Goal: Transaction & Acquisition: Purchase product/service

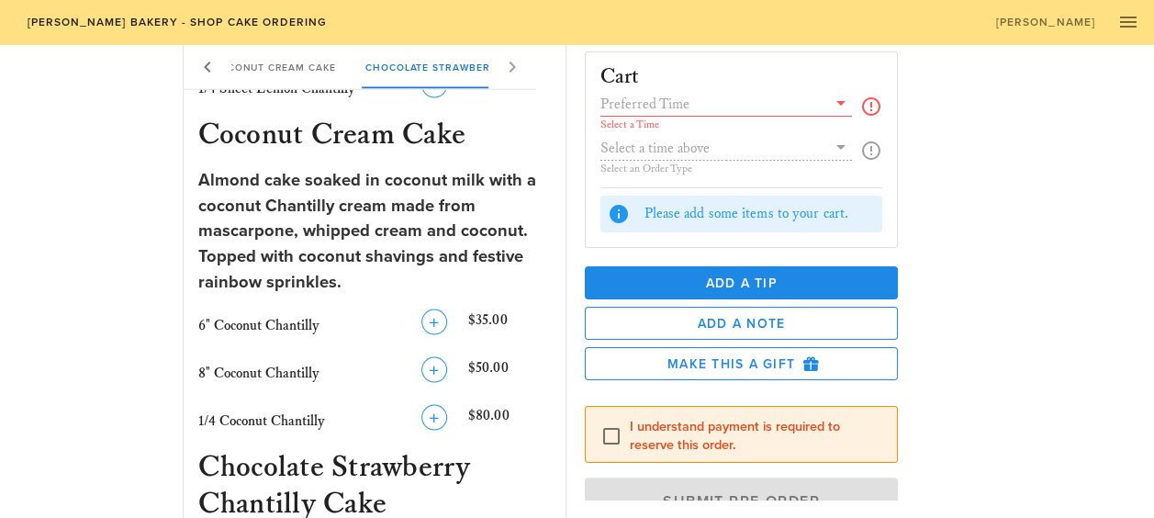
scroll to position [1726, 0]
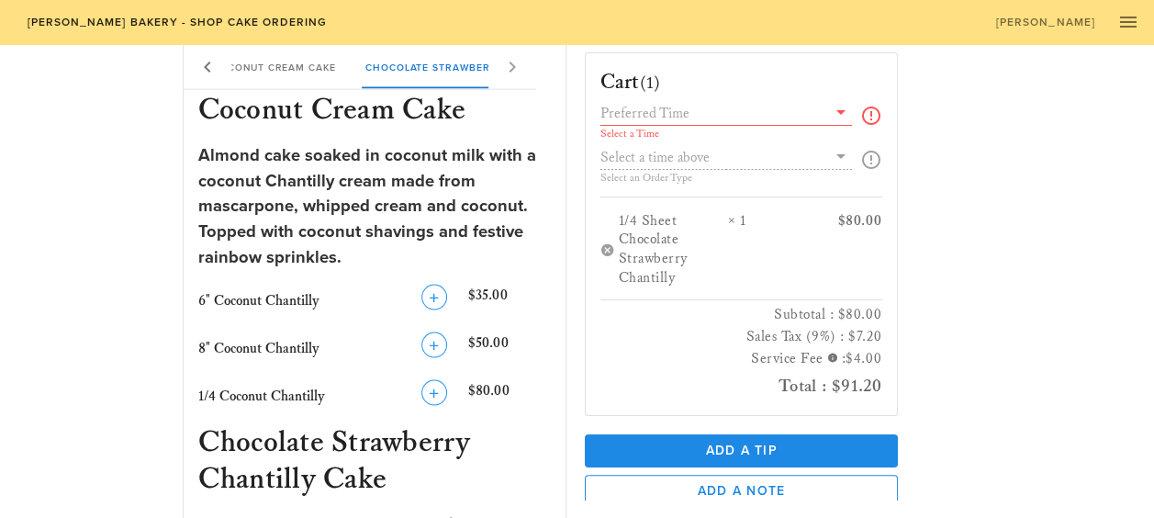
scroll to position [1625, 0]
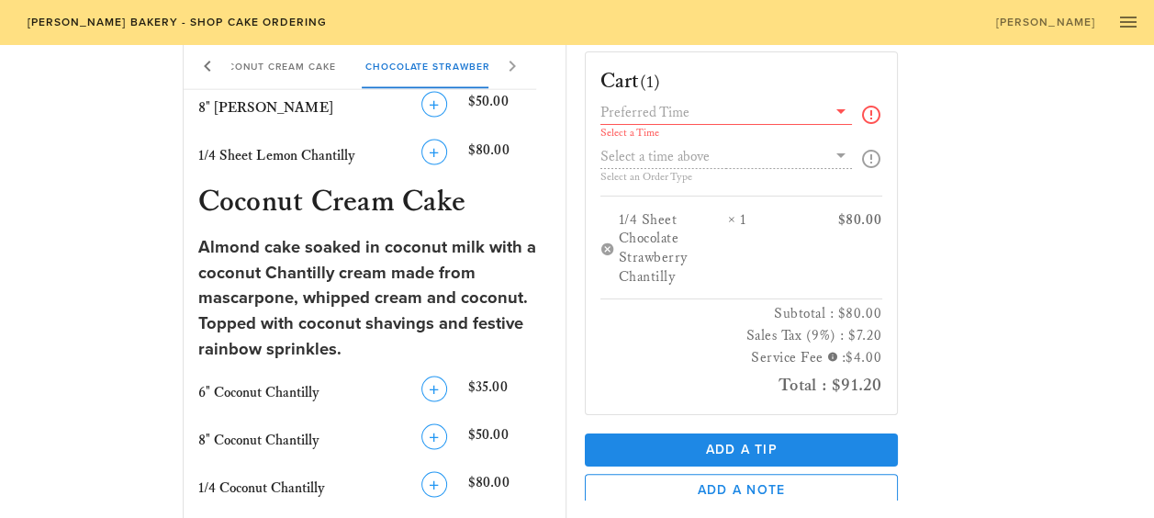
click at [852, 112] on icon at bounding box center [841, 111] width 22 height 22
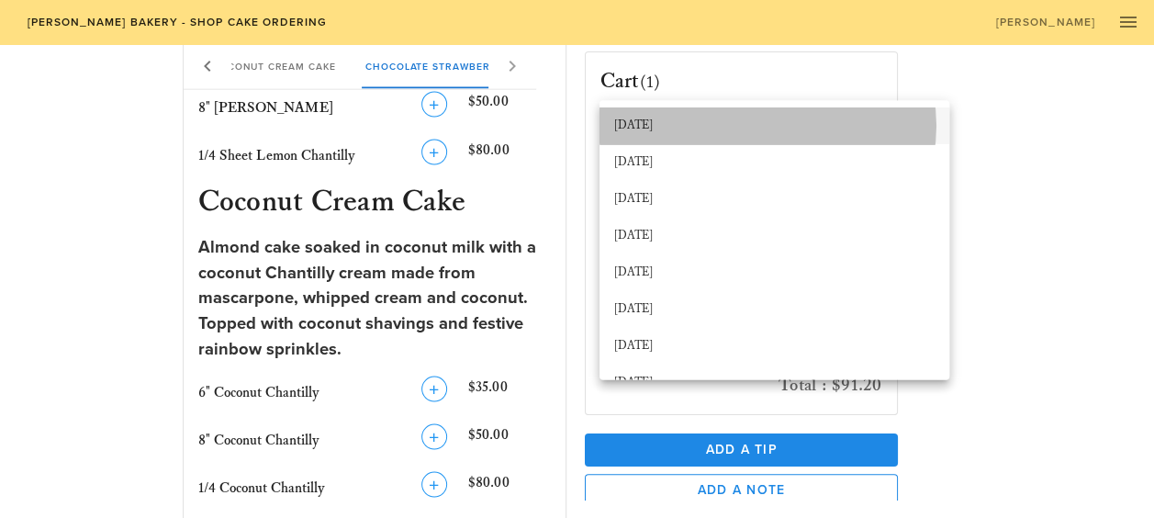
click at [718, 123] on div "[DATE]" at bounding box center [774, 125] width 321 height 15
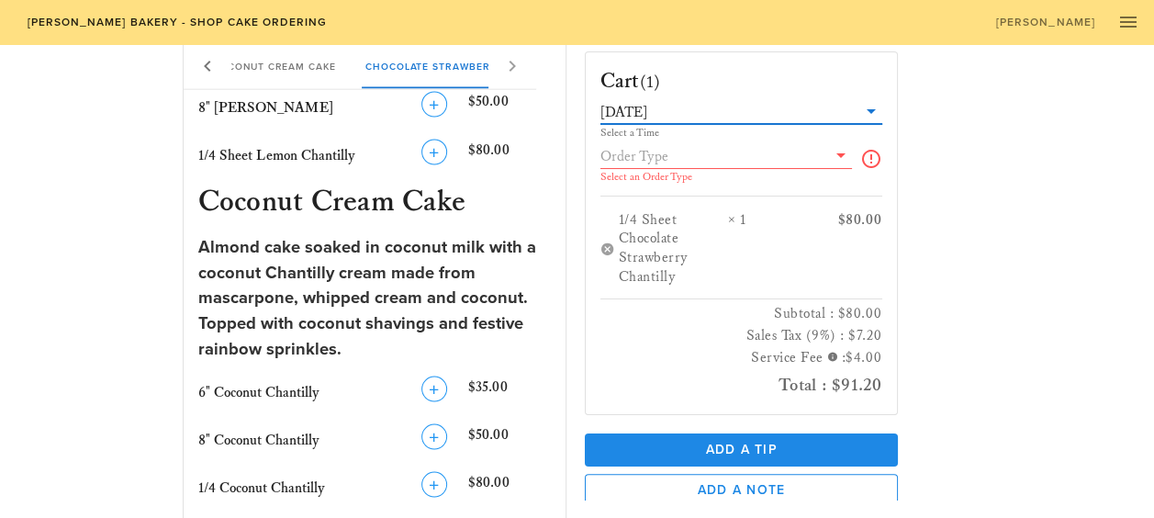
click at [852, 156] on icon at bounding box center [841, 155] width 22 height 22
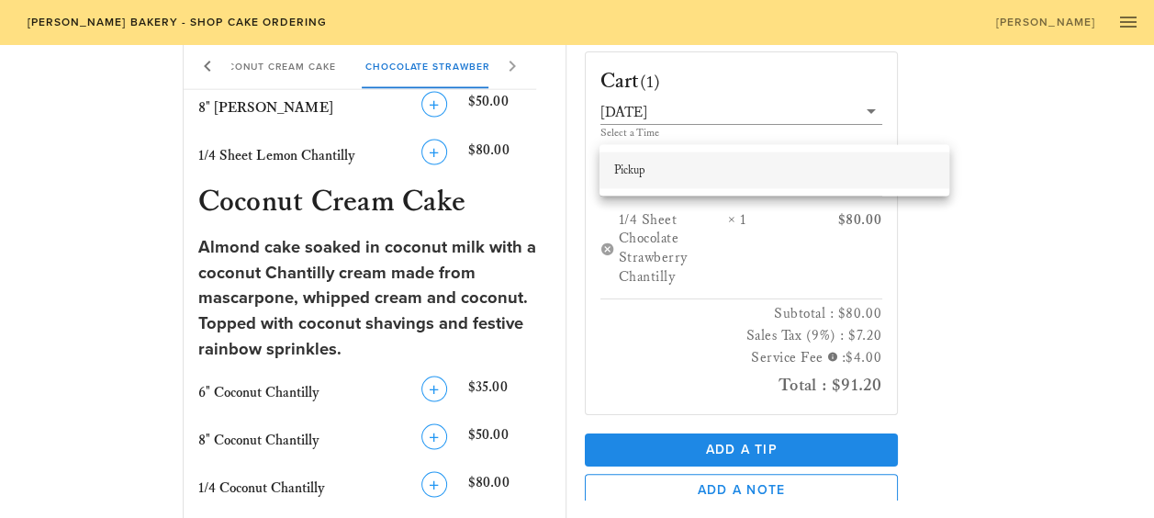
click at [648, 171] on div "Pickup" at bounding box center [774, 170] width 321 height 15
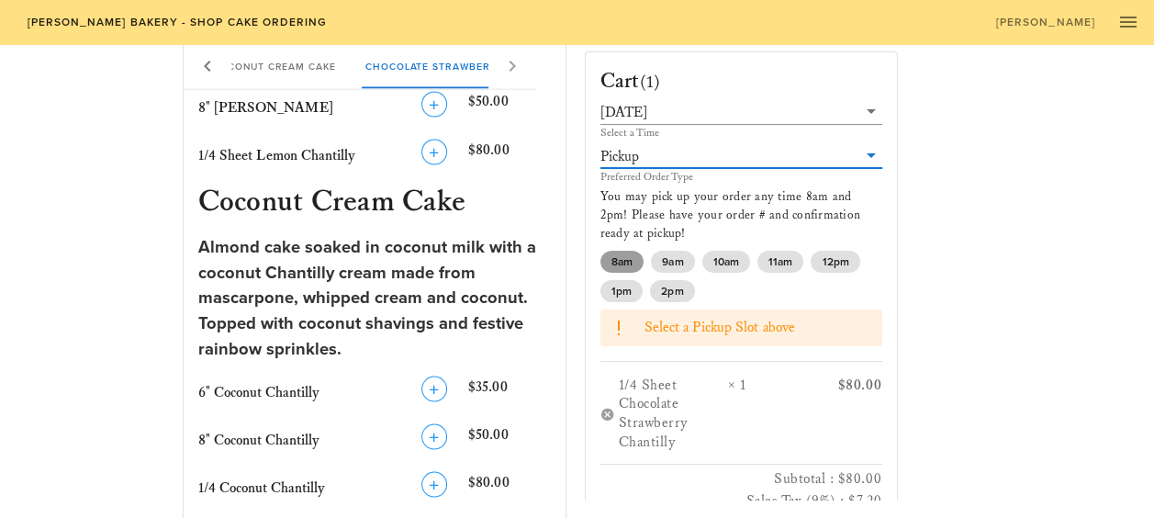
click at [621, 251] on span "8am" at bounding box center [622, 262] width 21 height 22
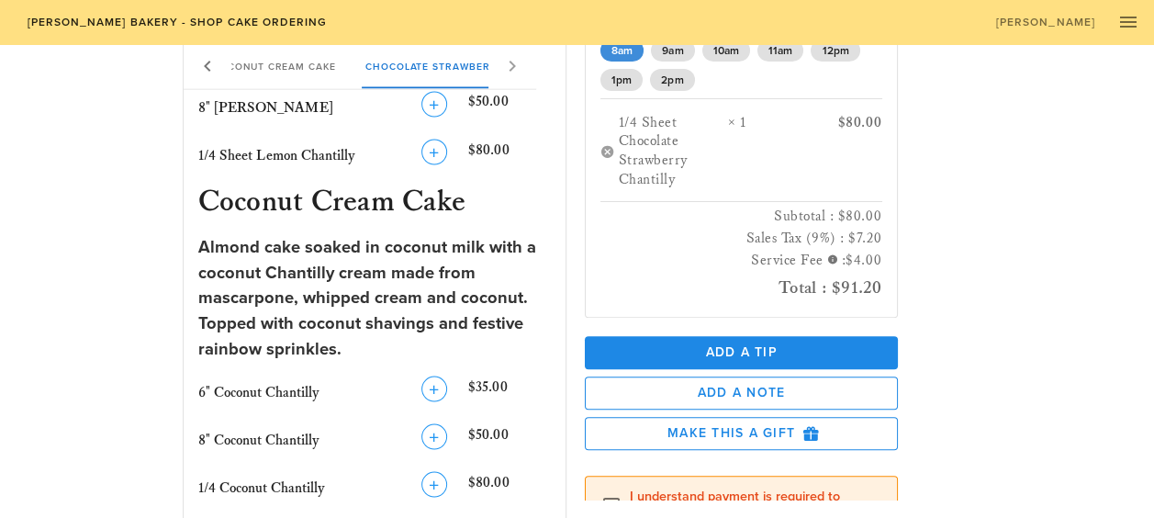
scroll to position [226, 0]
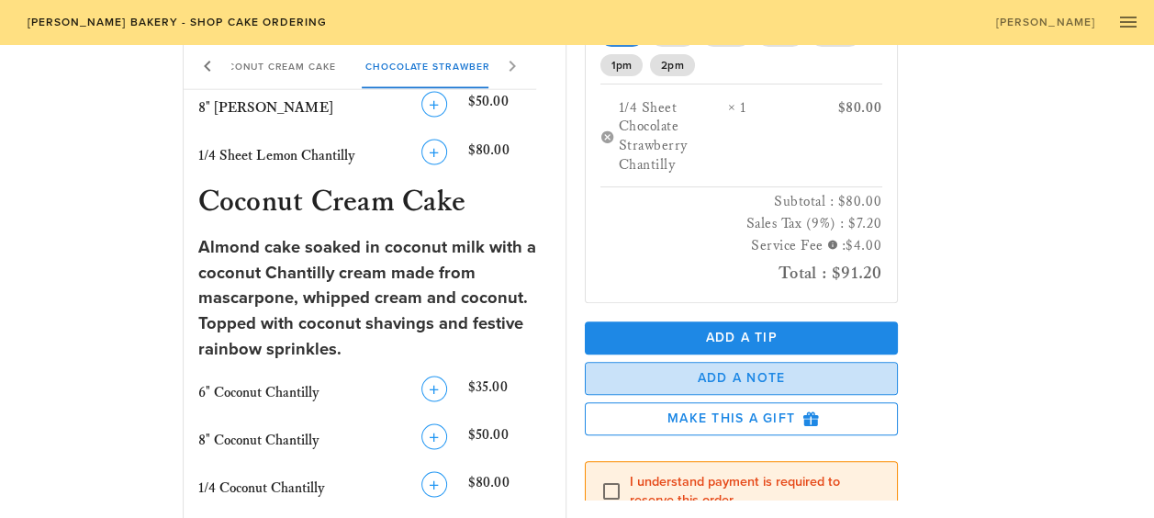
click at [781, 371] on span "Add a Note" at bounding box center [742, 379] width 282 height 16
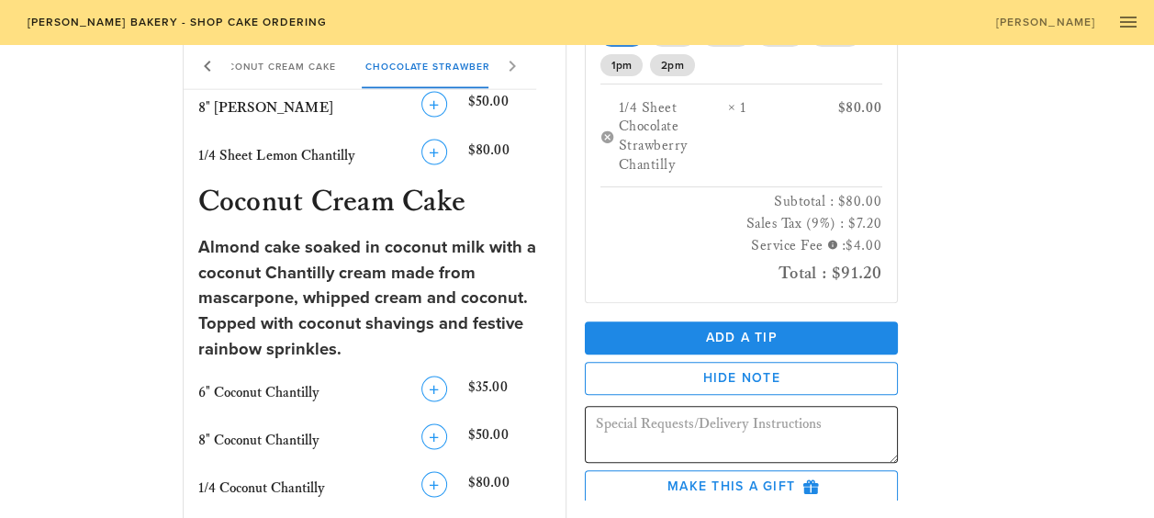
click at [823, 411] on textarea at bounding box center [747, 436] width 302 height 51
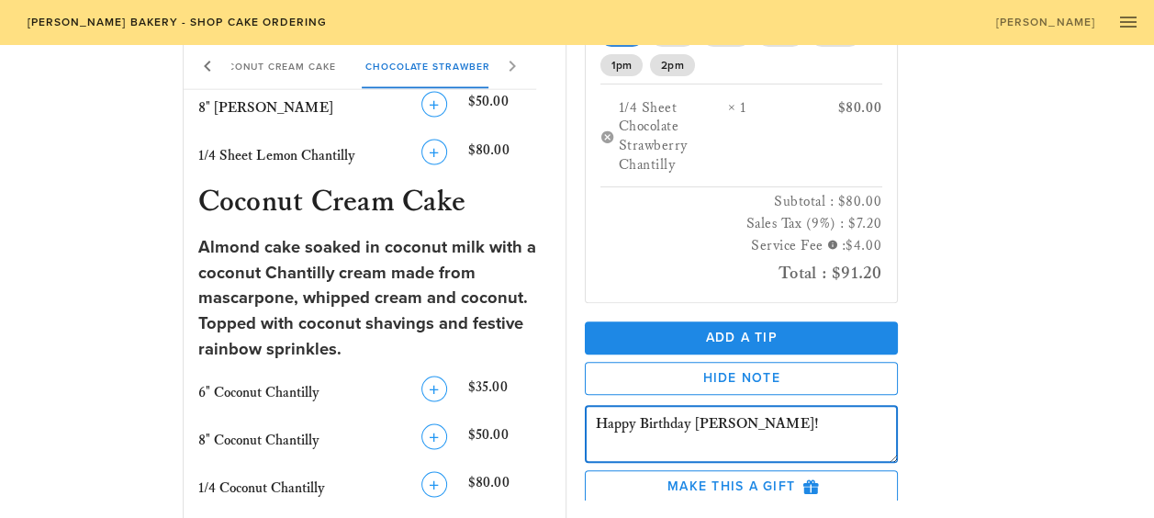
type textarea "Happy Birthday [PERSON_NAME]!"
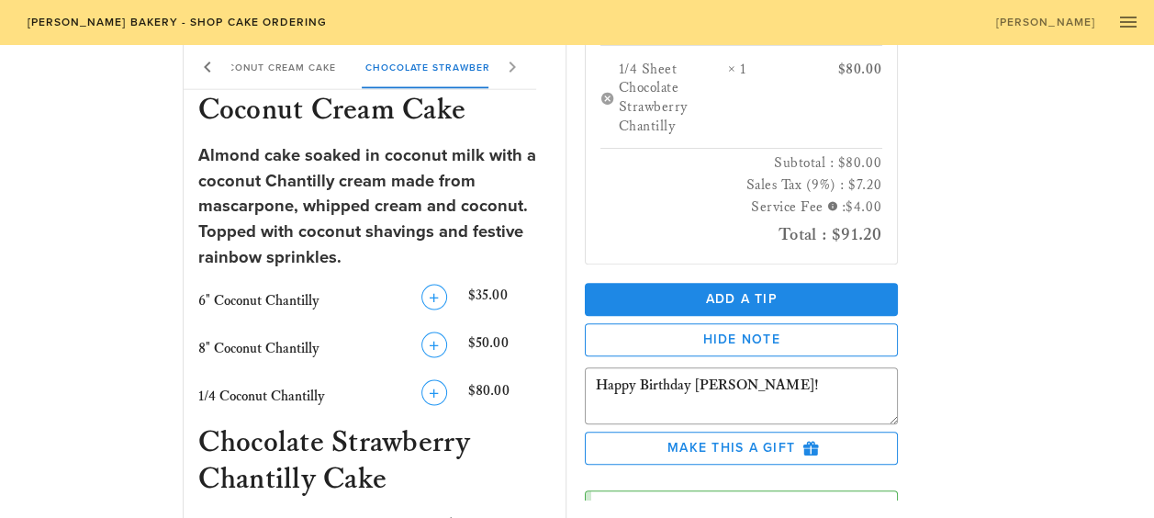
scroll to position [294, 0]
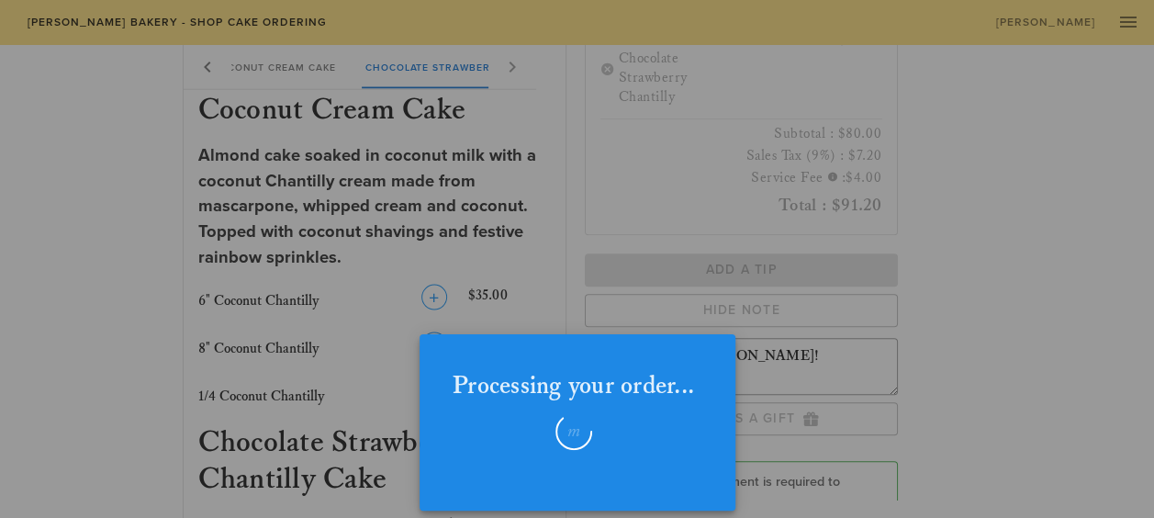
checkbox input "false"
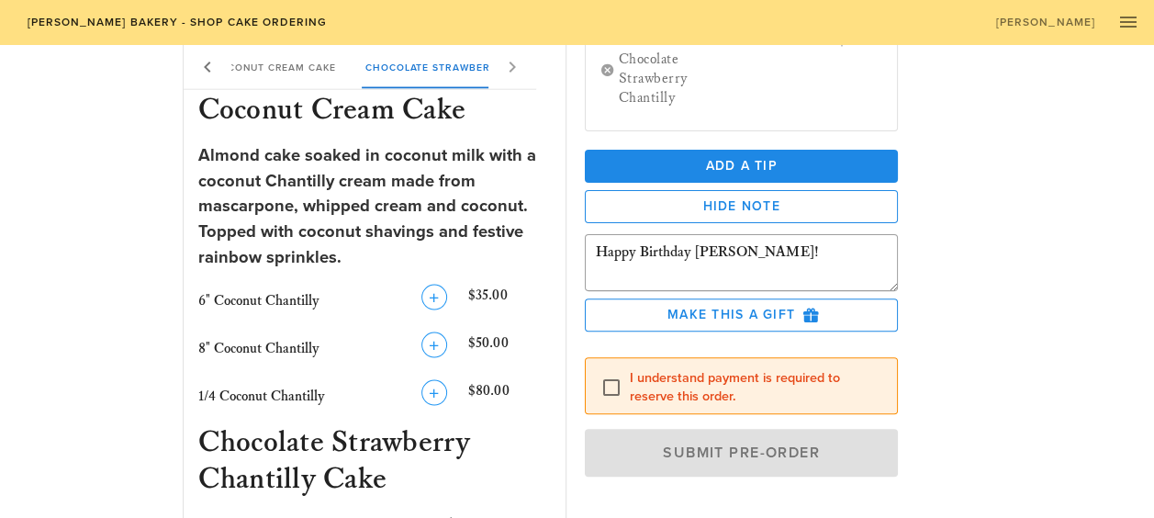
scroll to position [123, 0]
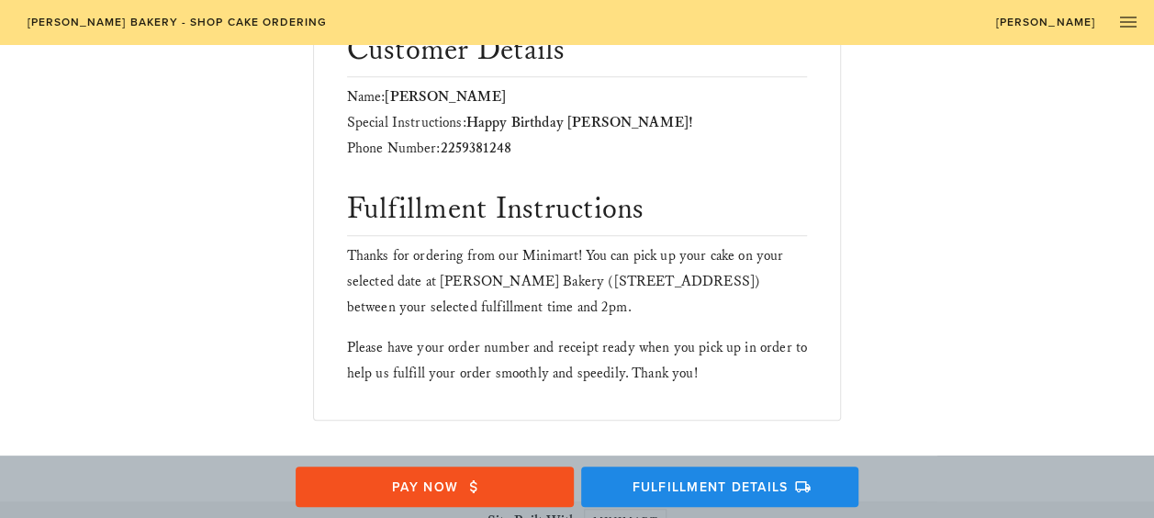
scroll to position [756, 0]
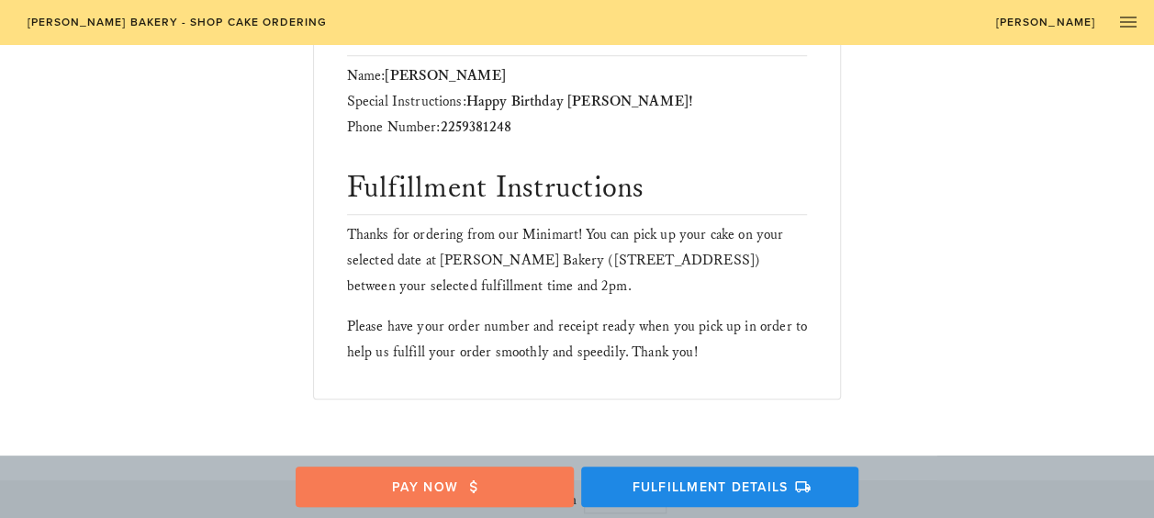
click at [479, 480] on icon "button" at bounding box center [474, 486] width 17 height 17
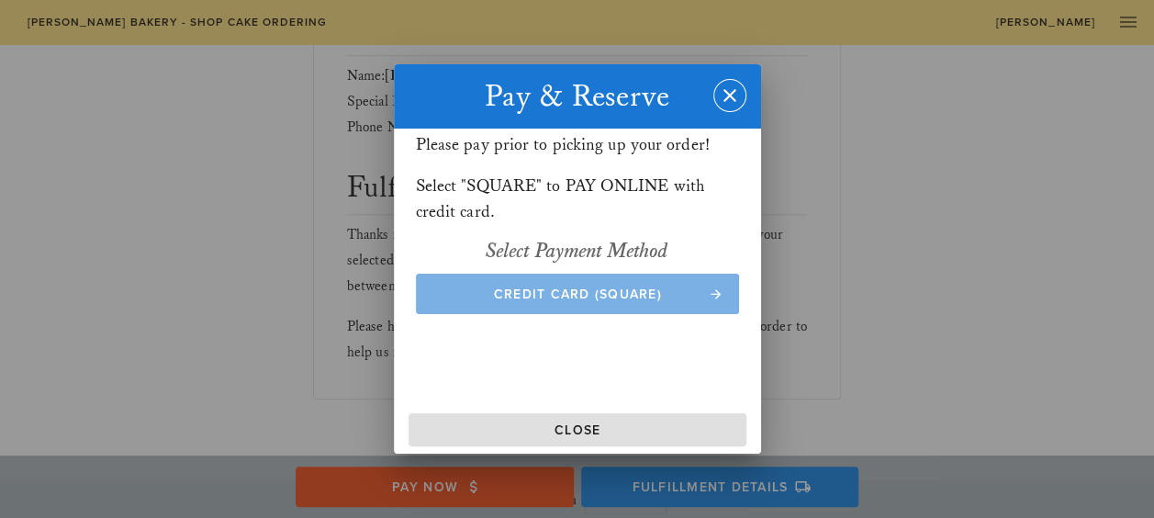
click at [669, 292] on span "Credit Card (Square)" at bounding box center [576, 295] width 287 height 16
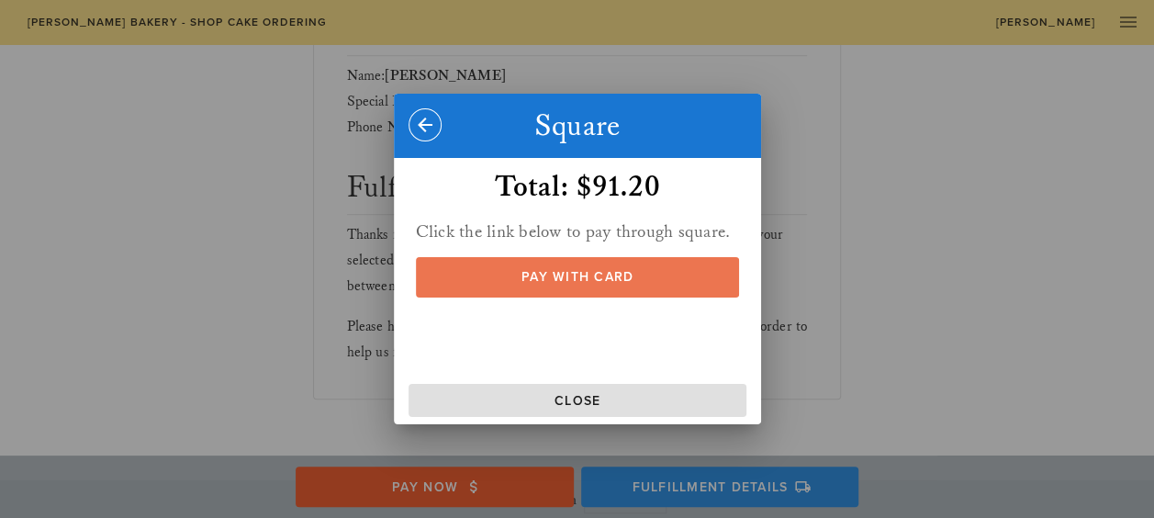
click at [632, 281] on span "Pay With Card" at bounding box center [576, 277] width 287 height 16
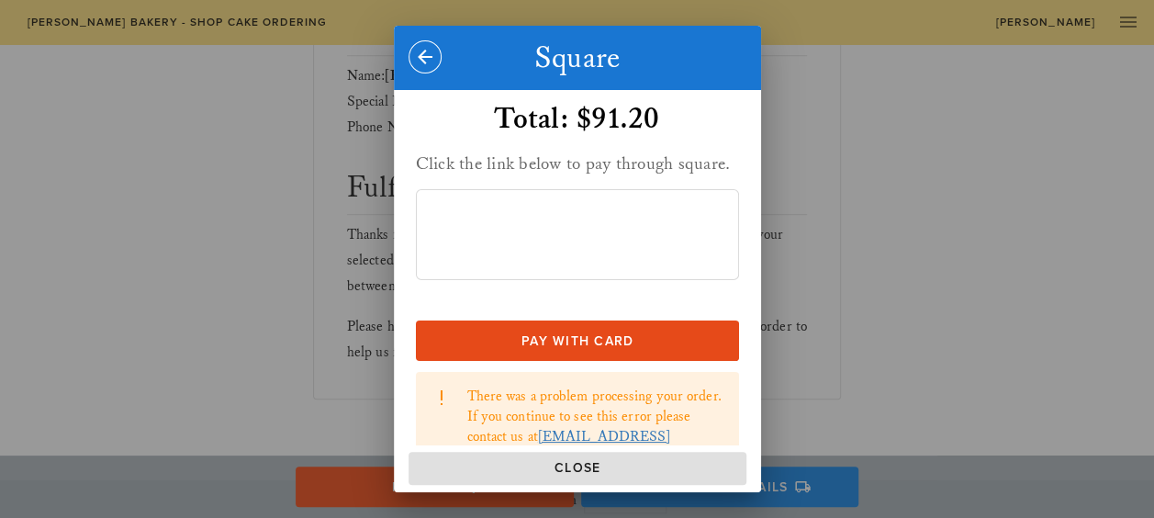
click at [734, 272] on div "Please pay prior to picking up your order! Select "SQUARE" to PAY ONLINE with c…" at bounding box center [577, 267] width 367 height 355
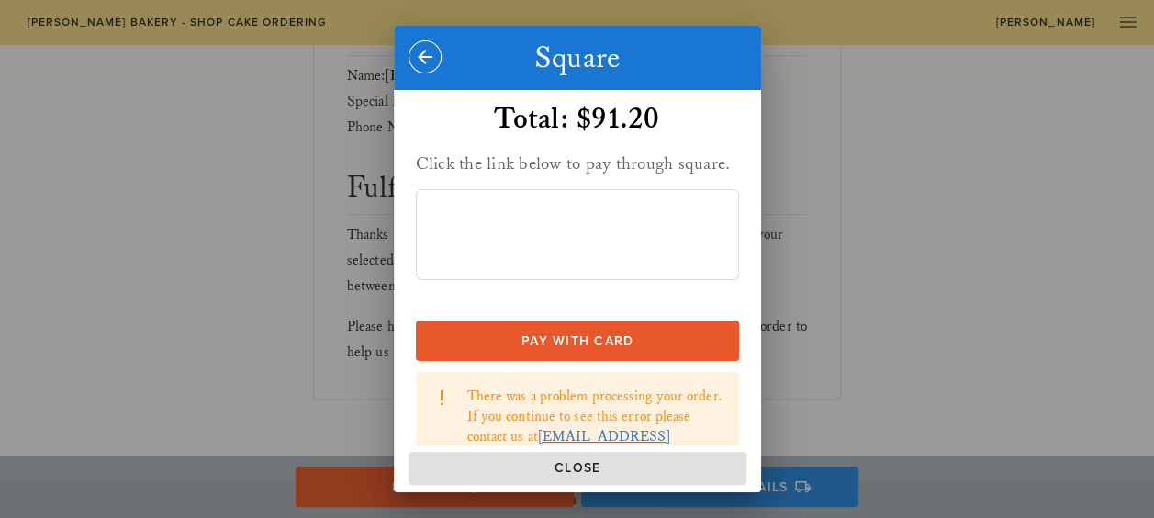
scroll to position [92, 0]
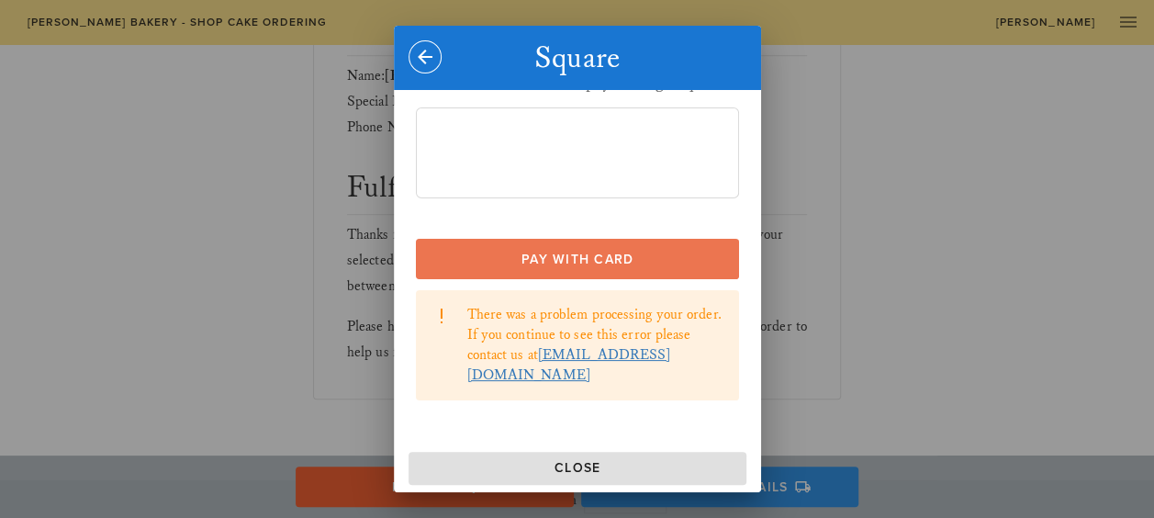
click at [588, 267] on span "Pay With Card" at bounding box center [576, 260] width 287 height 16
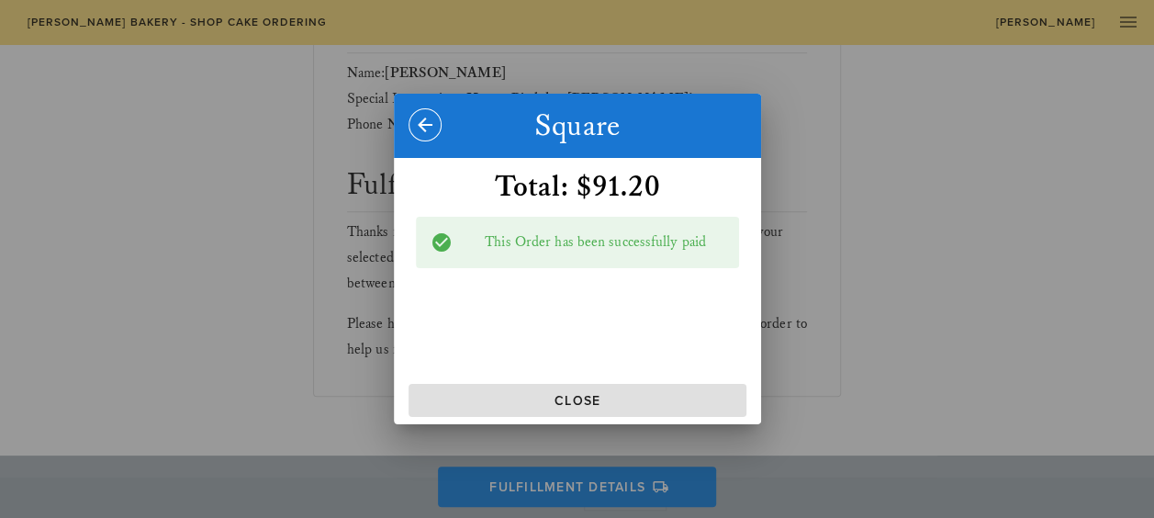
scroll to position [659, 0]
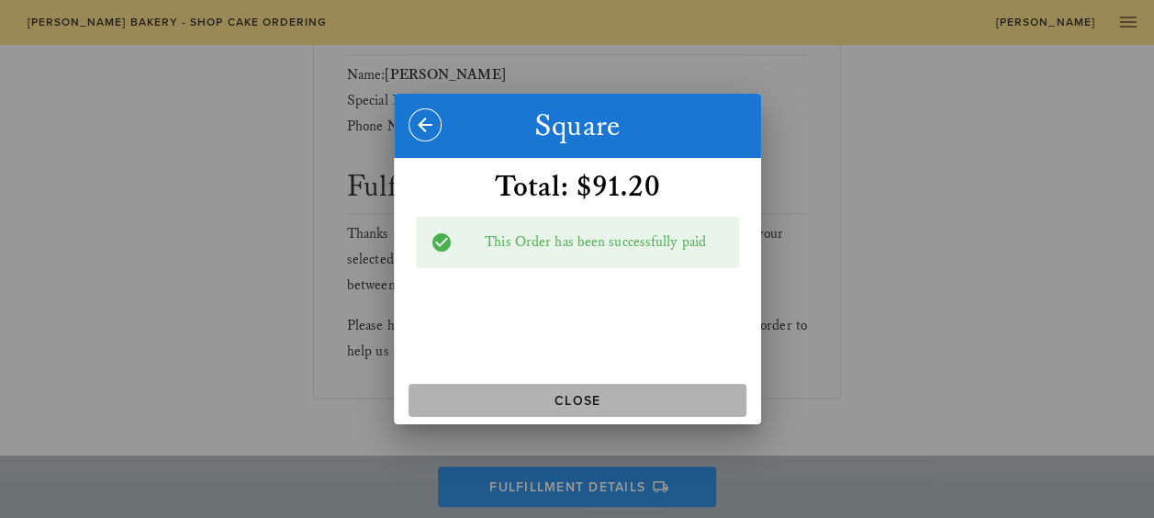
click at [604, 400] on span "Close" at bounding box center [577, 401] width 323 height 16
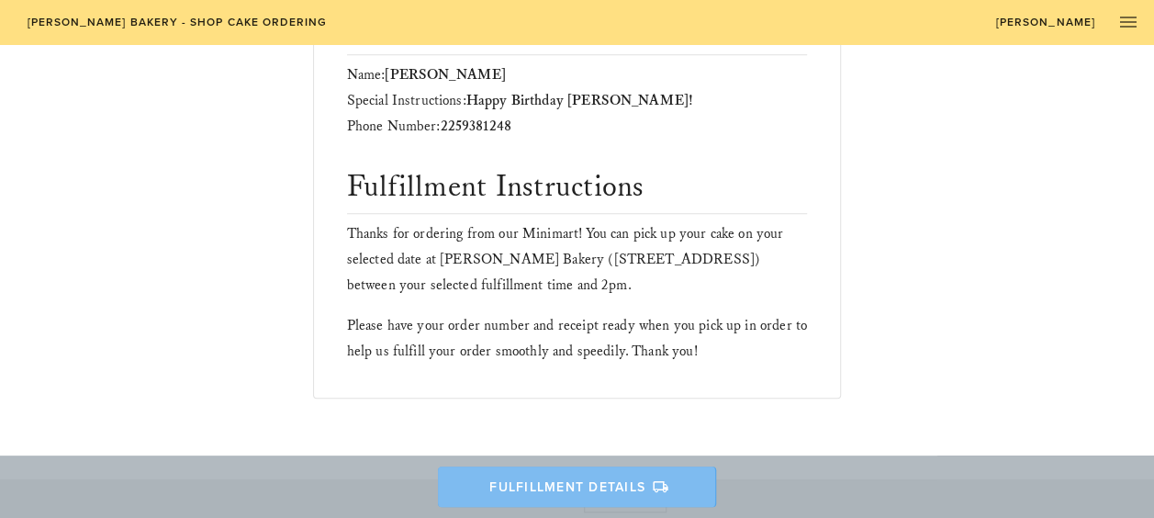
click at [646, 478] on span "Fulfillment Details" at bounding box center [577, 486] width 242 height 17
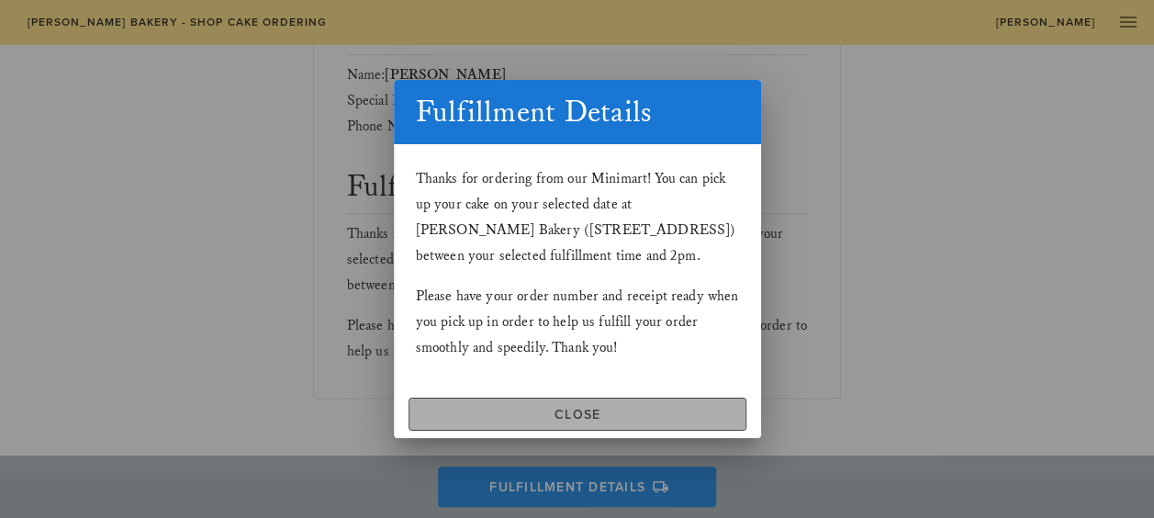
click at [667, 419] on span "Close" at bounding box center [577, 415] width 321 height 16
